Goal: Task Accomplishment & Management: Manage account settings

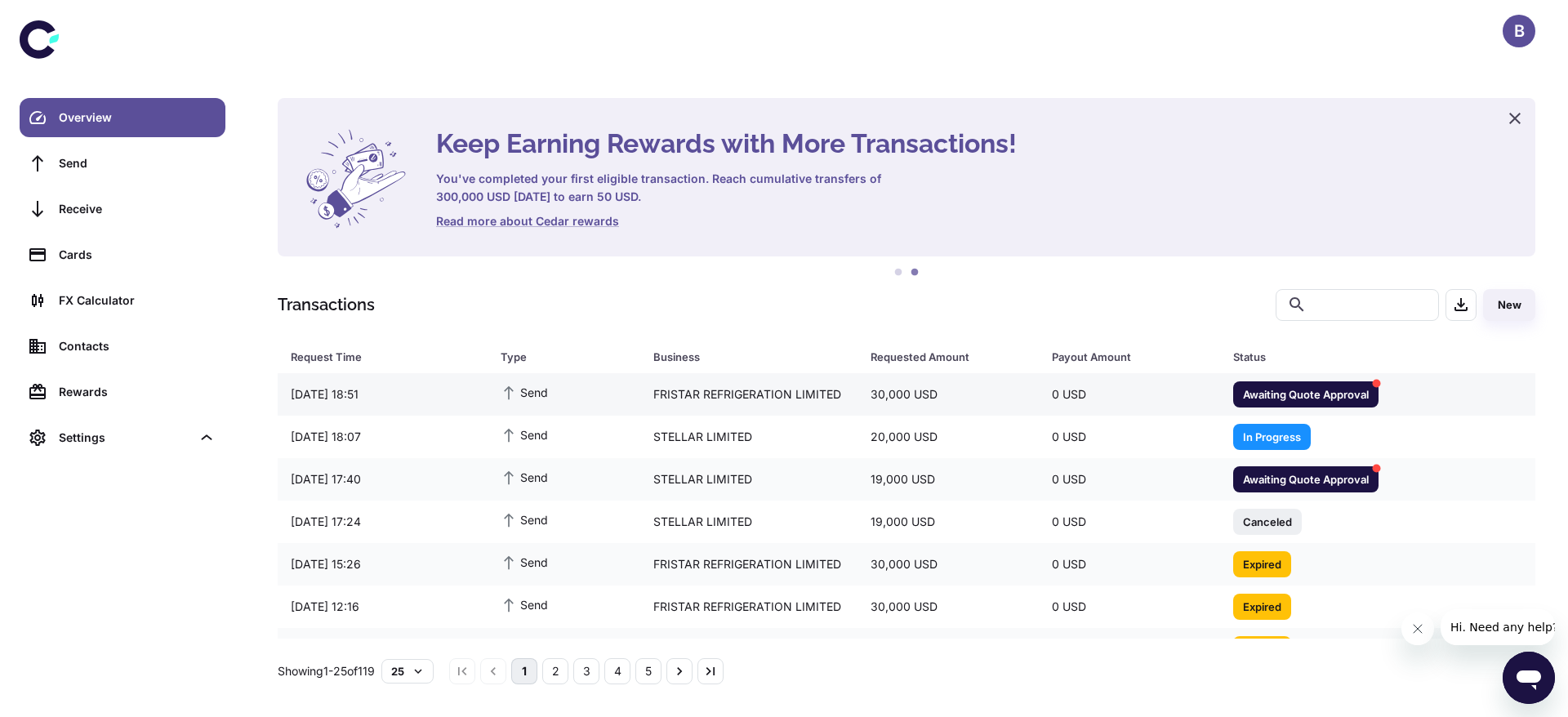
click at [745, 386] on div "FRISTAR REFRIGERATION LIMITED" at bounding box center [748, 394] width 217 height 31
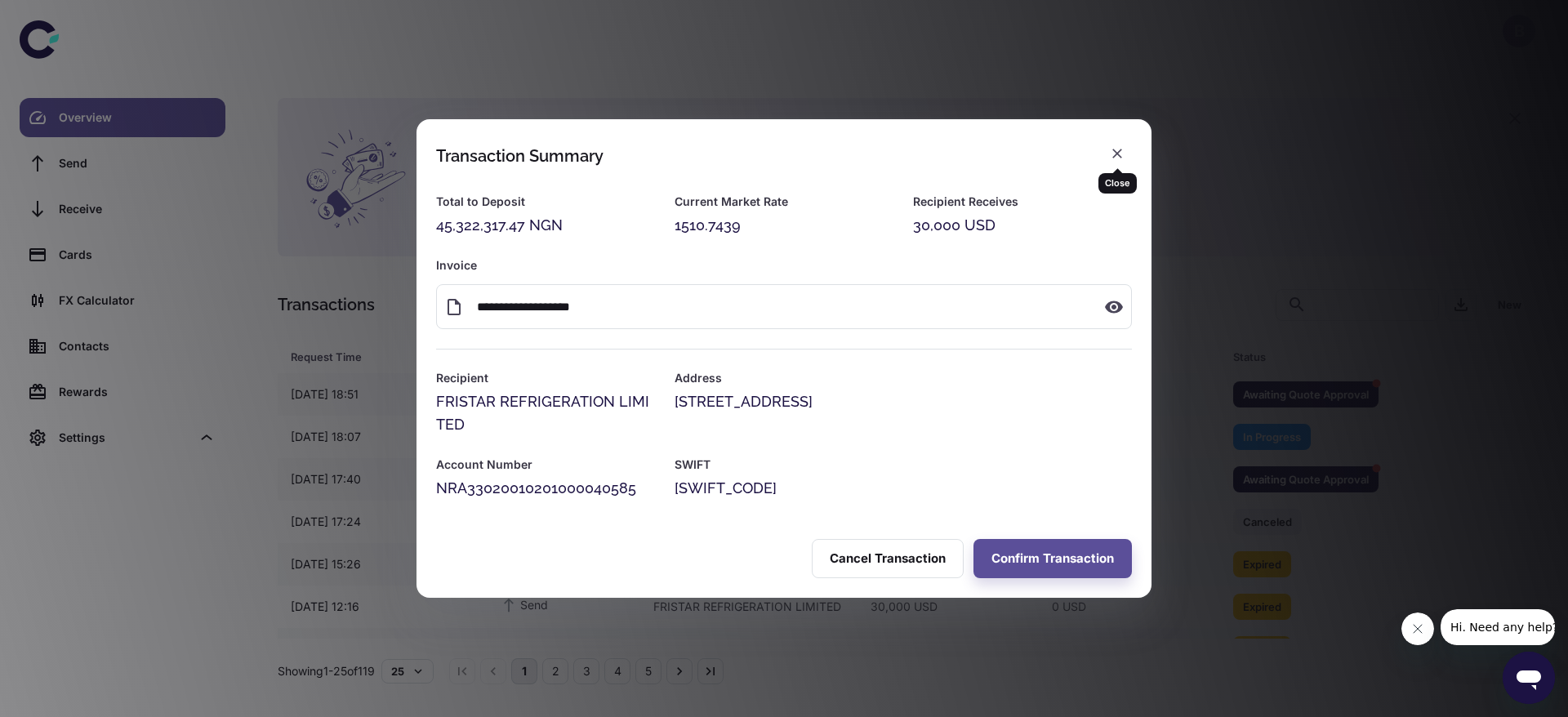
click at [1126, 162] on div "Close" at bounding box center [1118, 177] width 39 height 32
click at [1116, 141] on button "button" at bounding box center [1116, 153] width 29 height 29
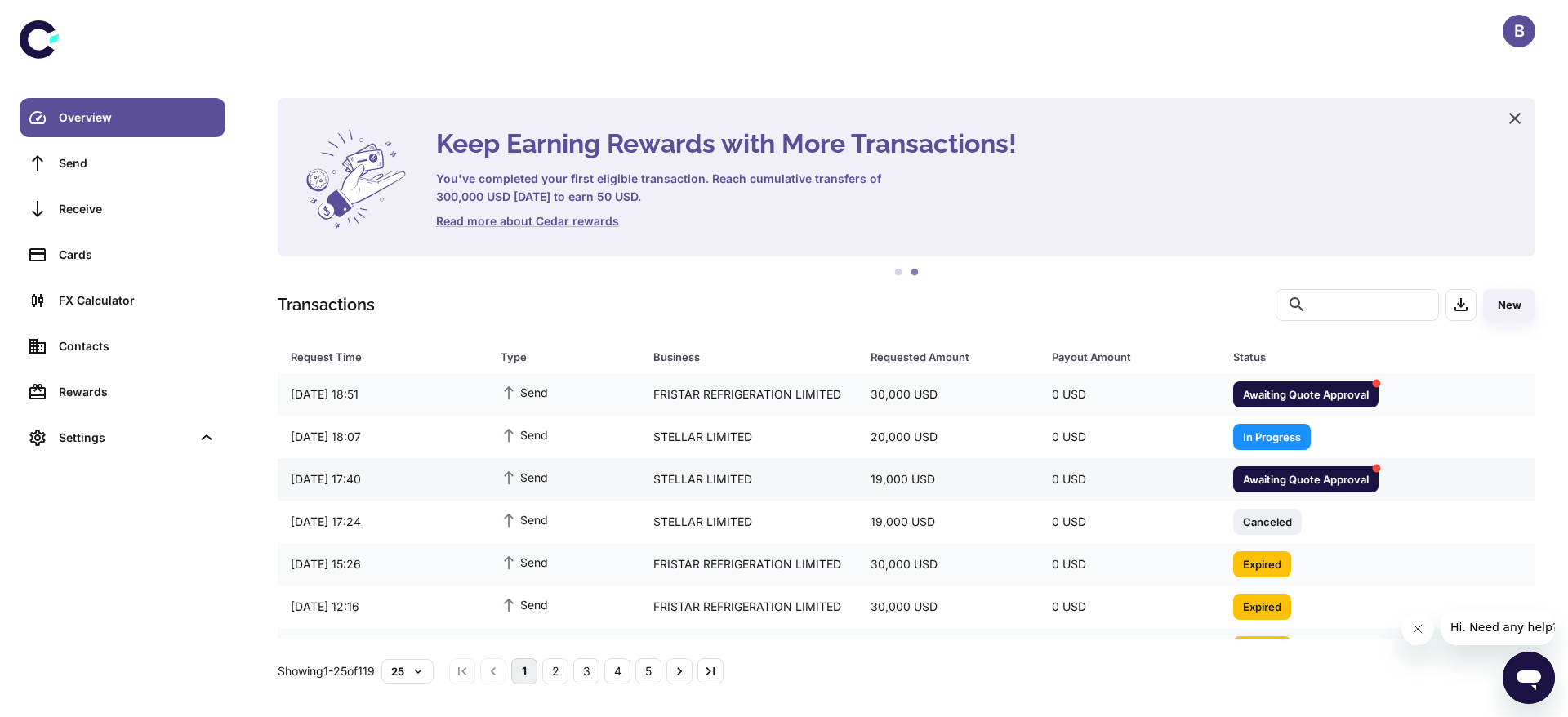
click at [976, 480] on div "19,000 USD" at bounding box center [948, 479] width 181 height 31
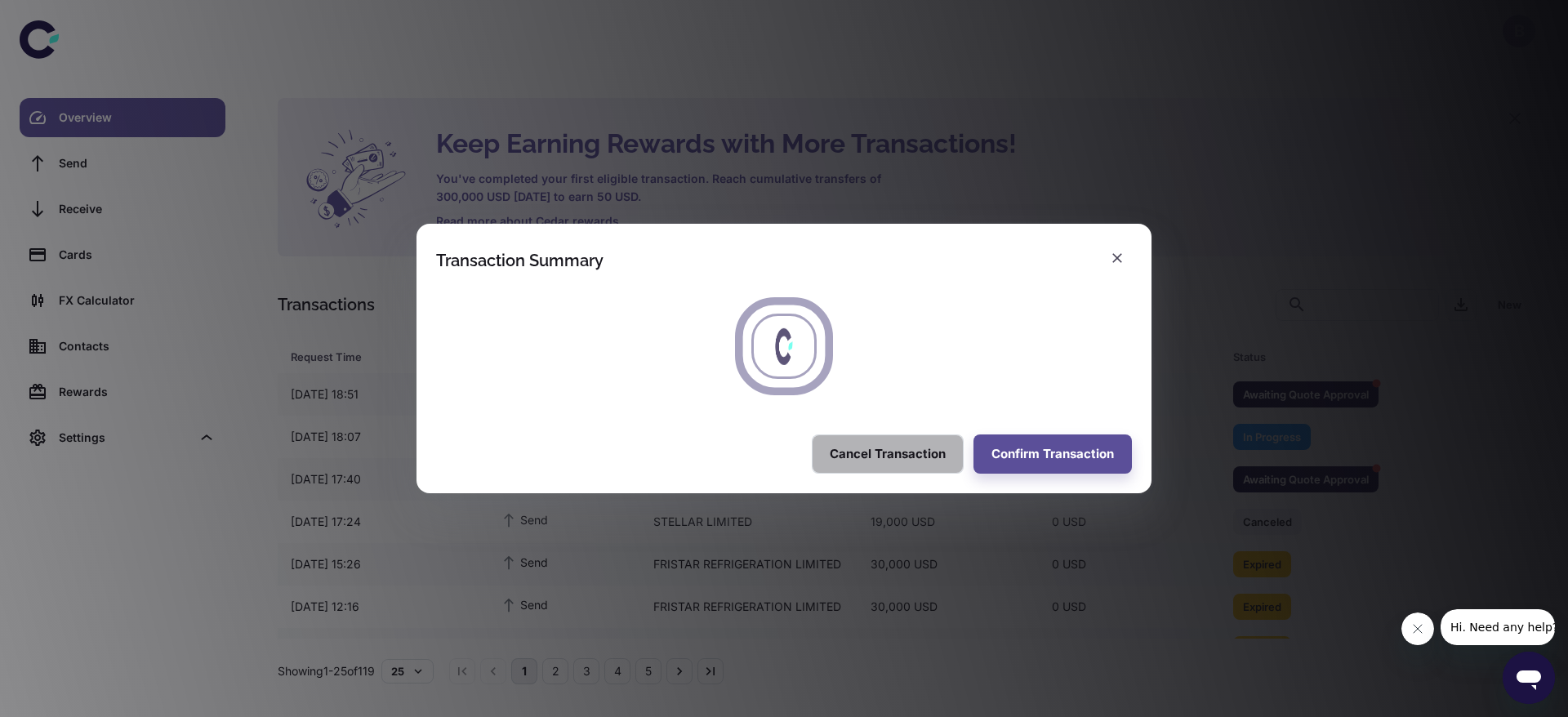
click at [909, 457] on button "Cancel Transaction" at bounding box center [887, 454] width 152 height 40
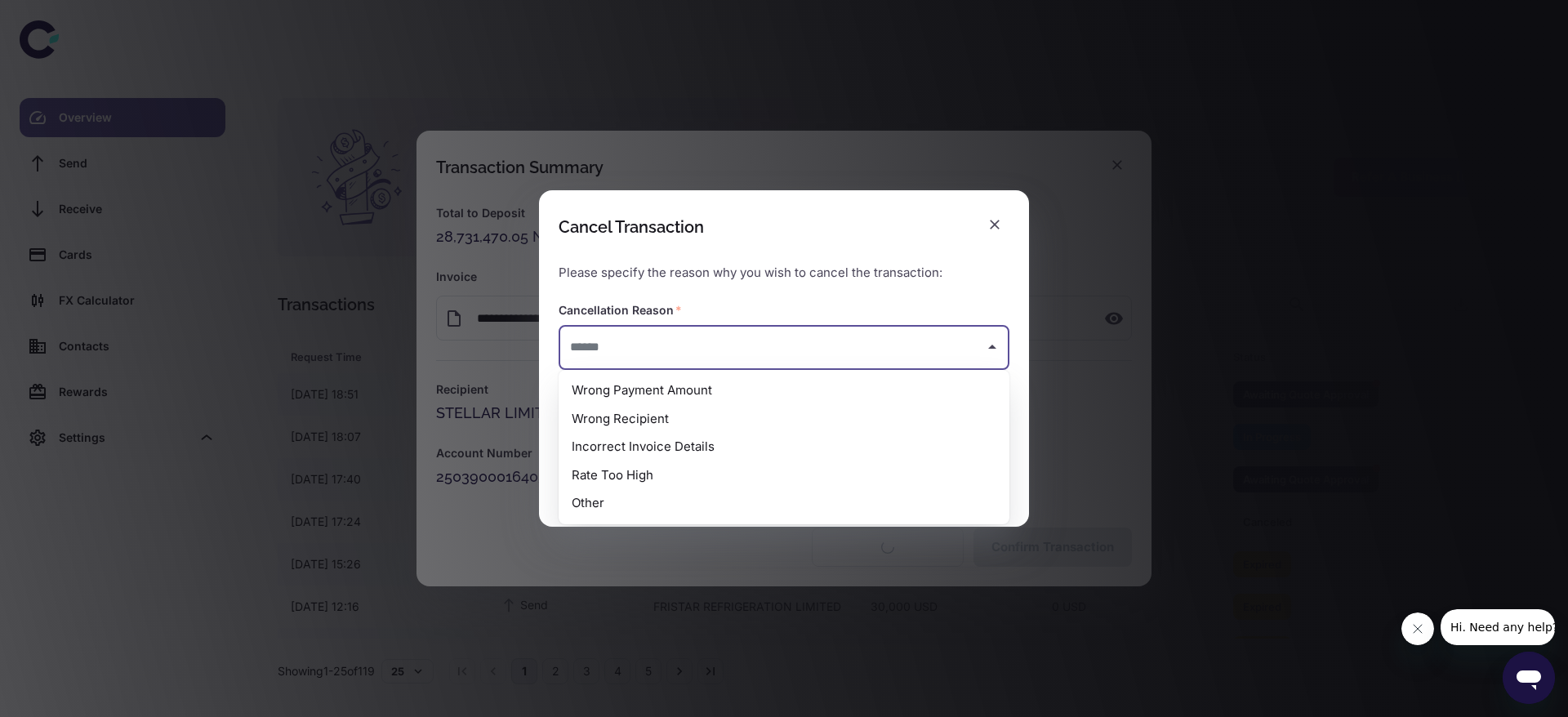
click at [730, 351] on input "text" at bounding box center [771, 347] width 412 height 30
click at [699, 480] on li "Rate Too High" at bounding box center [784, 475] width 451 height 29
type input "**********"
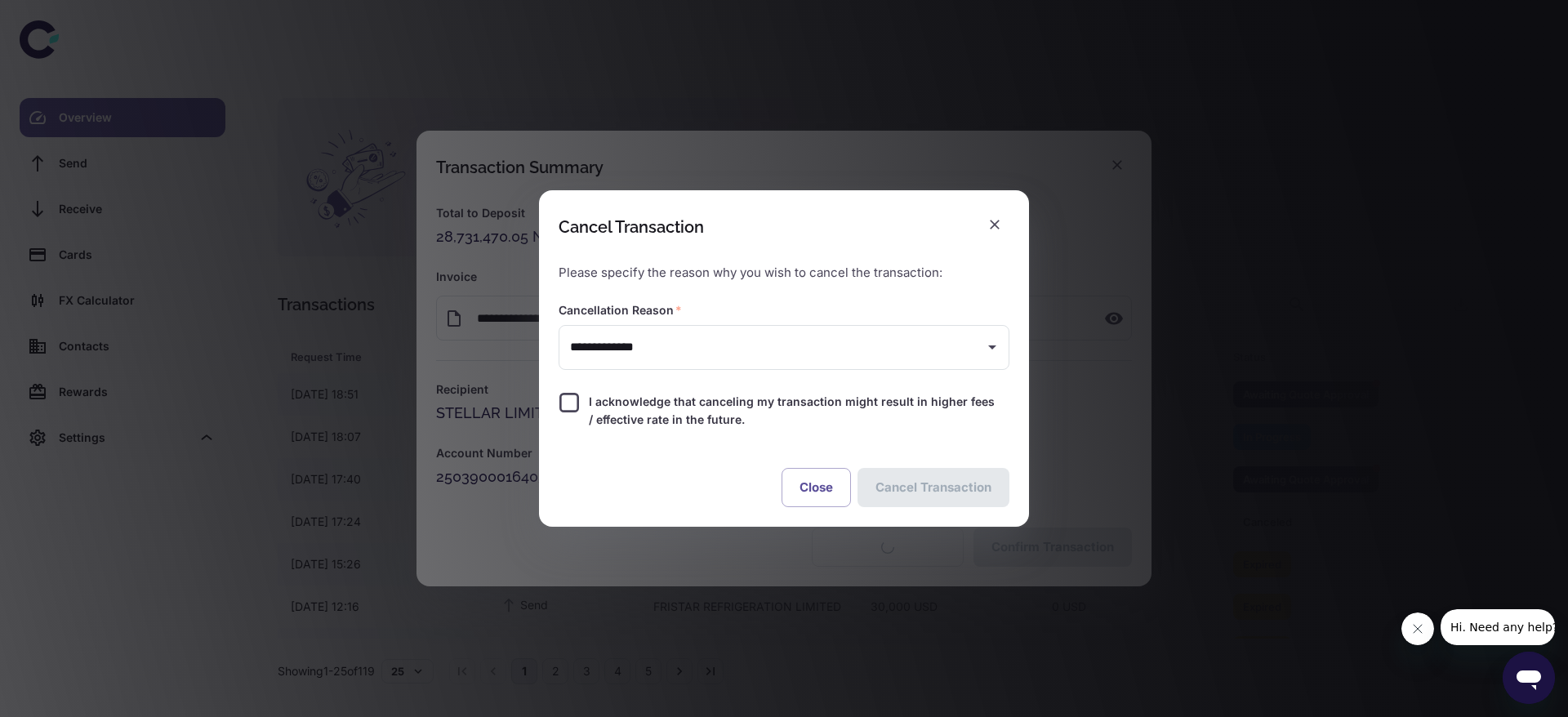
click at [626, 424] on span "I acknowledge that canceling my transaction might result in higher fees / effec…" at bounding box center [792, 410] width 408 height 36
click at [892, 483] on button "Cancel Transaction" at bounding box center [933, 488] width 152 height 40
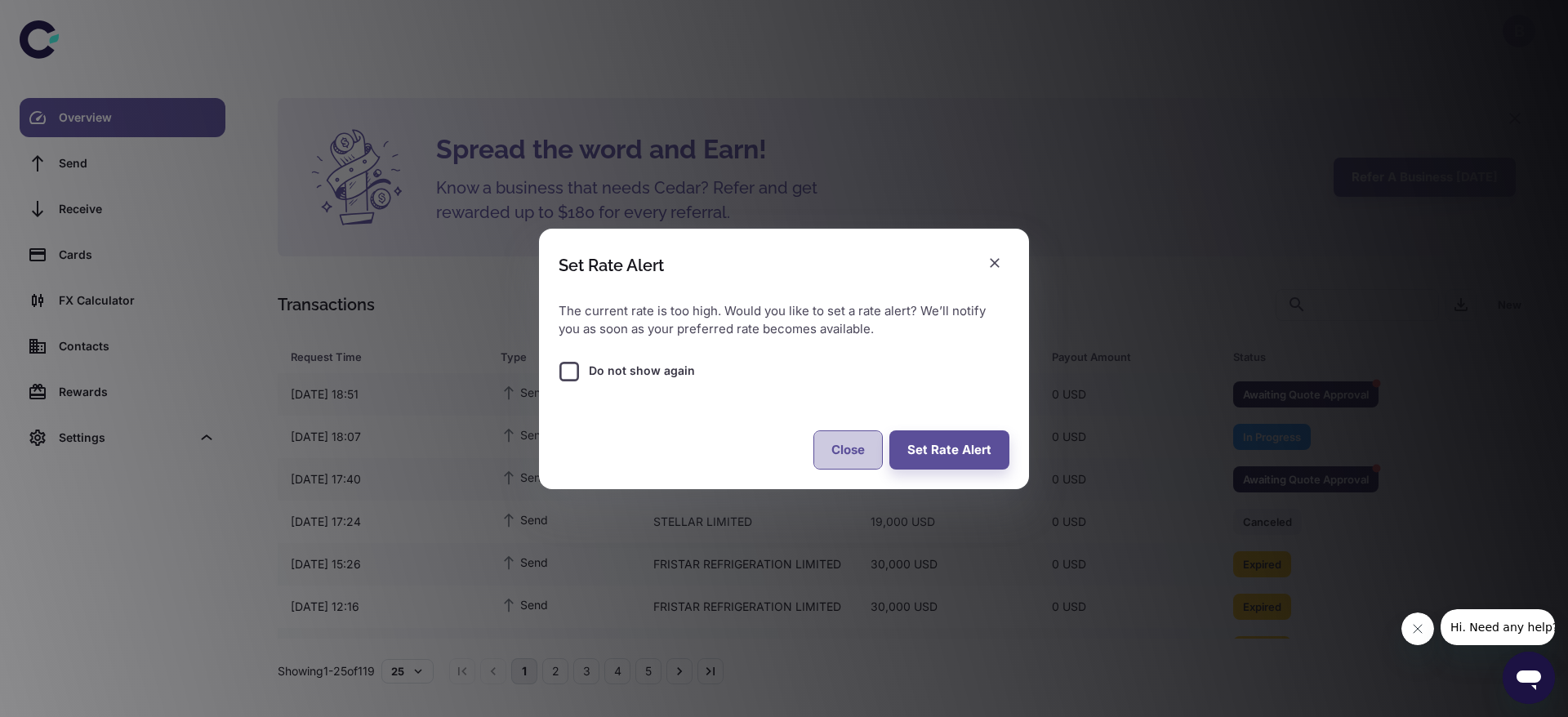
click at [859, 446] on button "Close" at bounding box center [848, 450] width 69 height 40
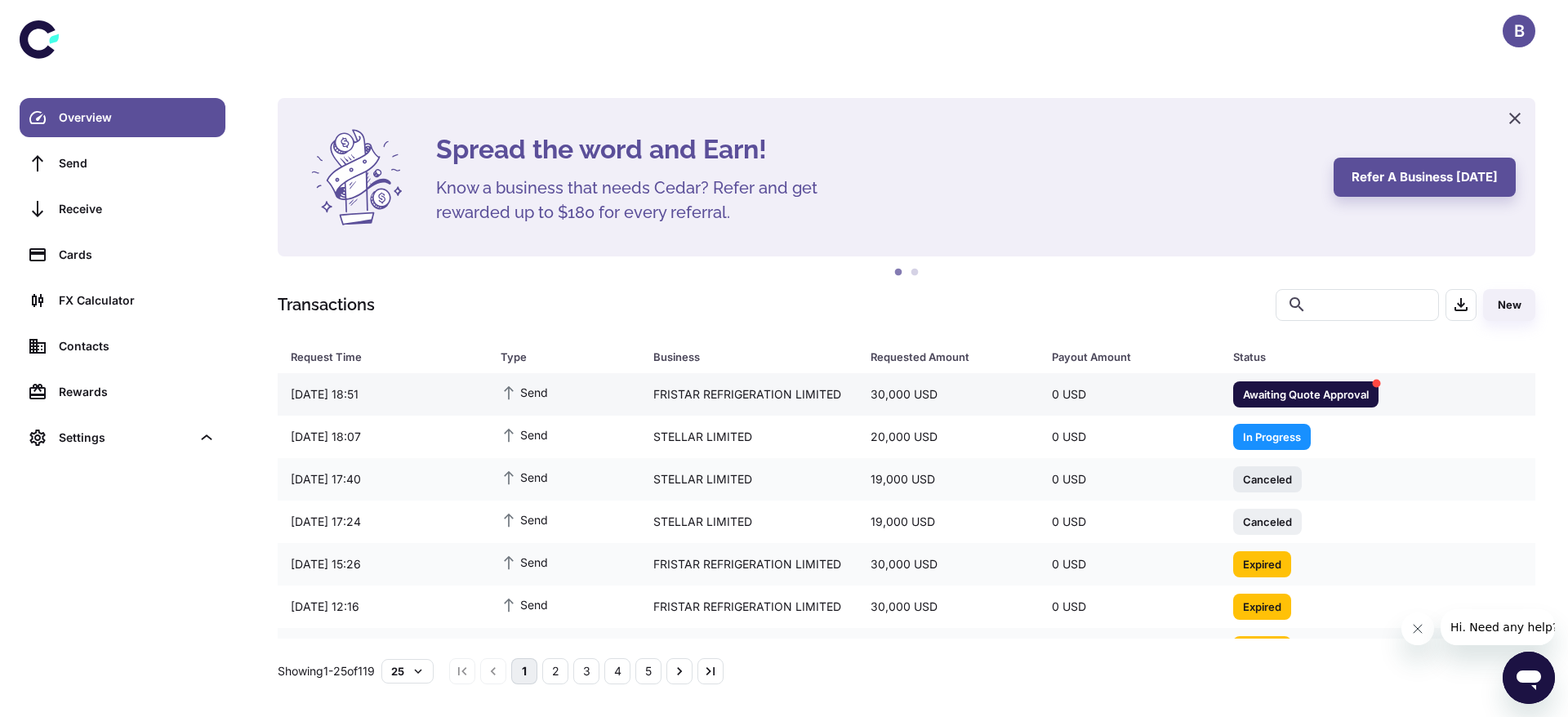
click at [613, 393] on div "Send" at bounding box center [563, 395] width 152 height 35
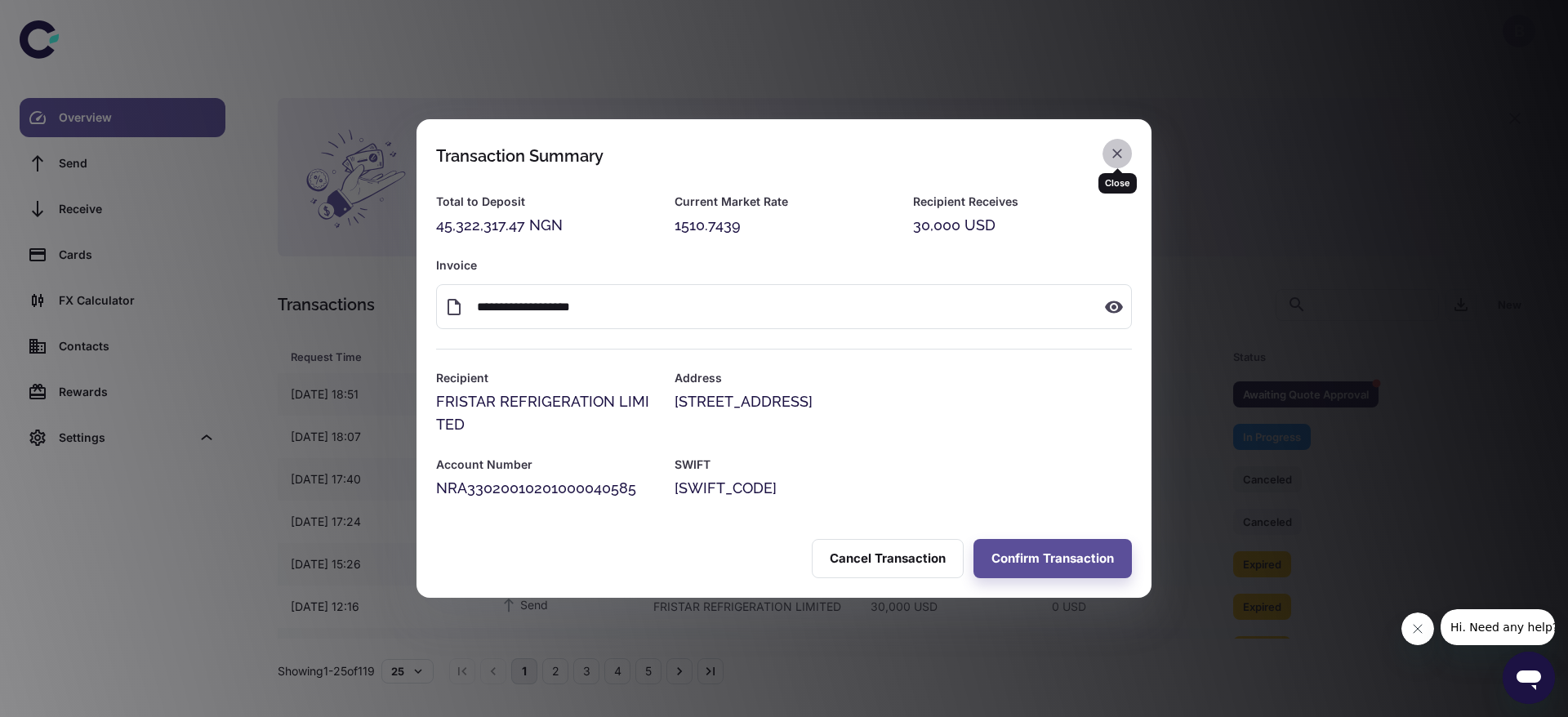
click at [1120, 155] on icon "button" at bounding box center [1117, 154] width 17 height 17
